Goal: Task Accomplishment & Management: Manage account settings

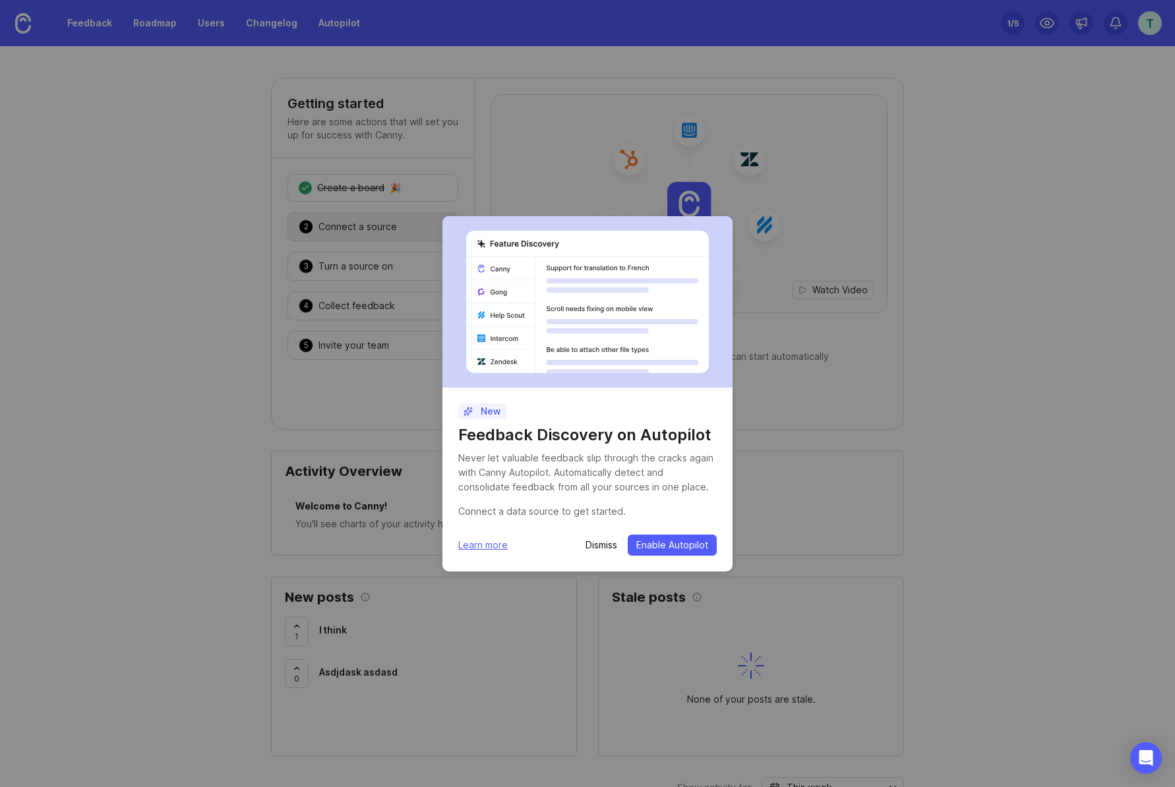
click at [598, 549] on p "Dismiss" at bounding box center [602, 545] width 32 height 13
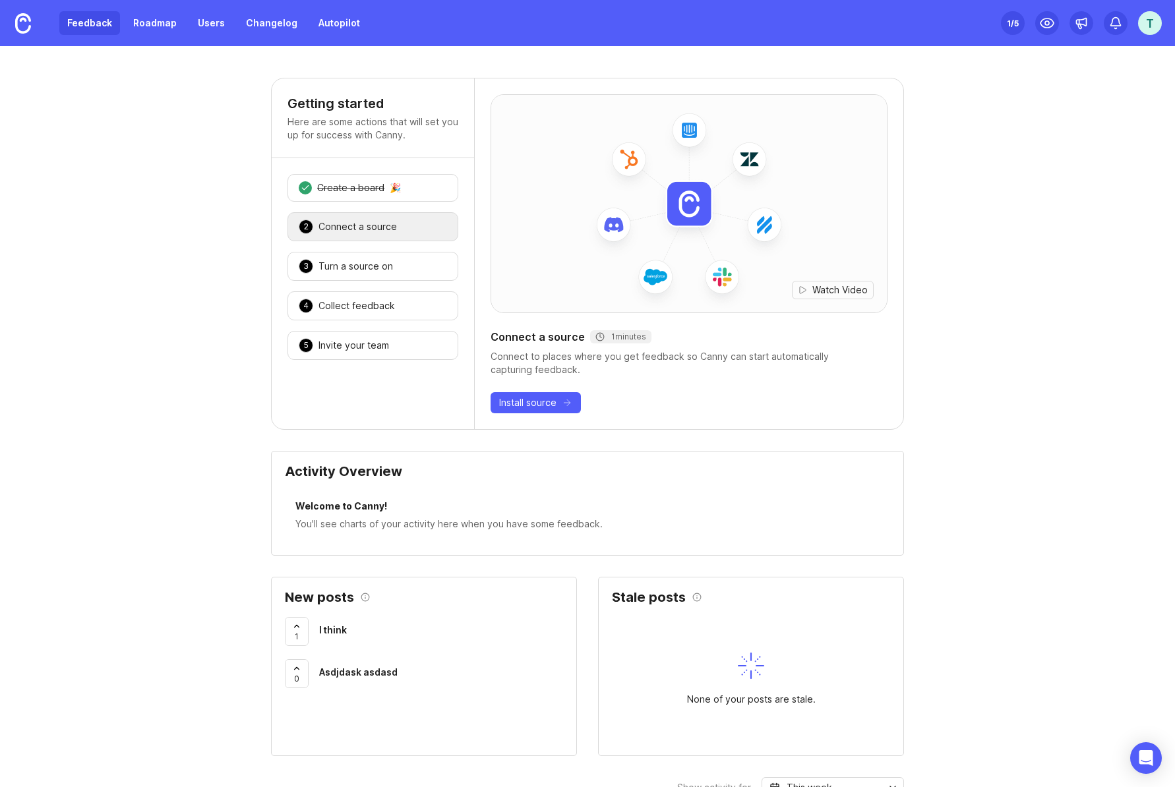
click at [99, 22] on link "Feedback" at bounding box center [89, 23] width 61 height 24
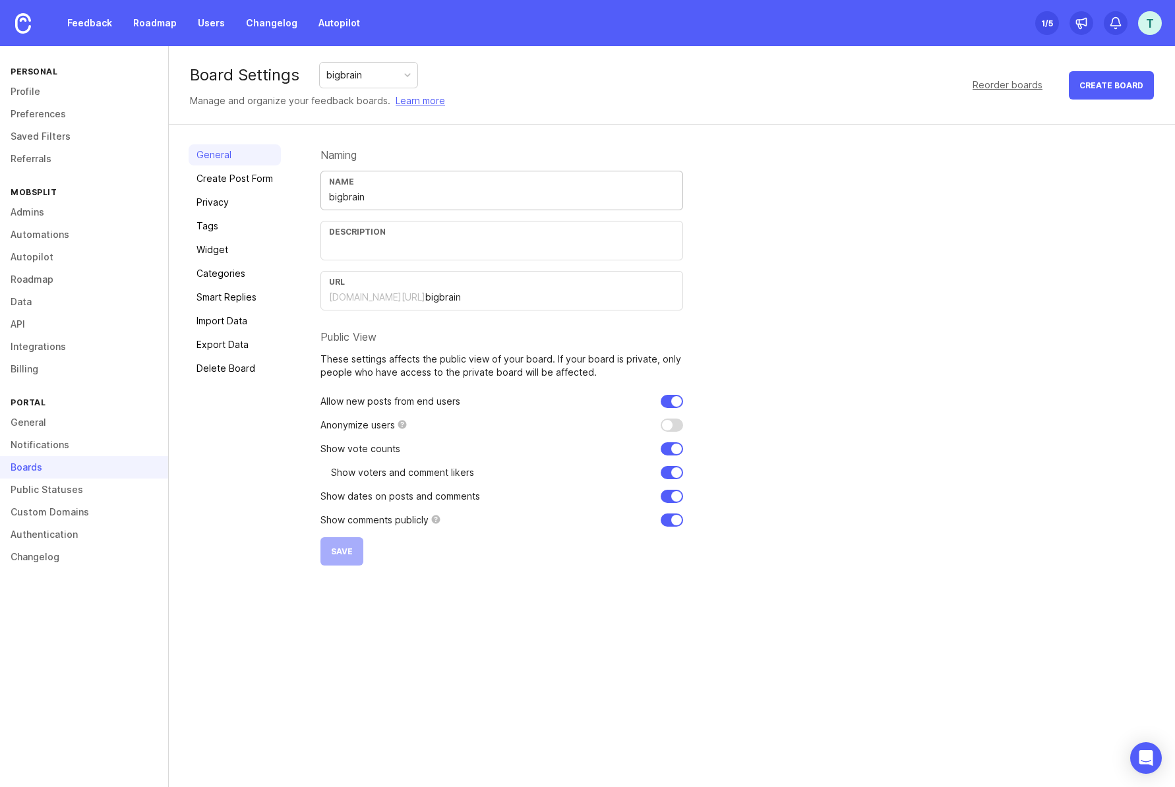
drag, startPoint x: 379, startPoint y: 198, endPoint x: 308, endPoint y: 195, distance: 71.3
click at [309, 198] on div "General Create Post Form Privacy Tags Widget Categories Smart Replies Import Da…" at bounding box center [672, 355] width 1006 height 461
type input "Big Brain Feature Requests"
click at [338, 551] on span "Save" at bounding box center [342, 552] width 22 height 10
